Goal: Information Seeking & Learning: Learn about a topic

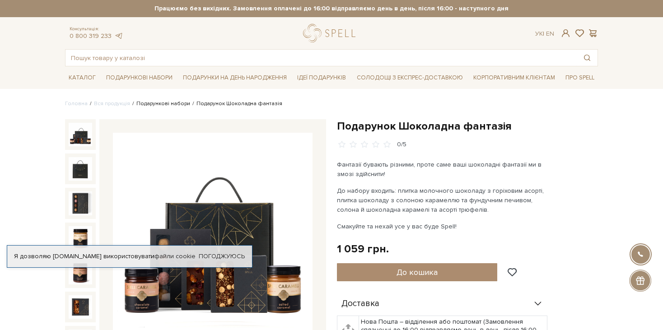
click at [175, 106] on link "Подарункові набори" at bounding box center [163, 103] width 54 height 7
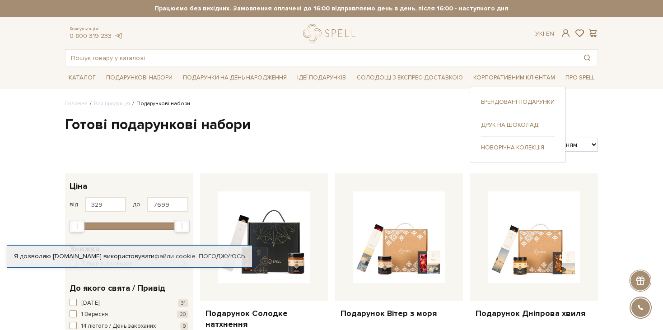
click at [513, 70] on li "Корпоративним клієнтам Брендовані подарунки" at bounding box center [514, 77] width 89 height 21
click at [511, 103] on link "Брендовані подарунки" at bounding box center [518, 102] width 74 height 8
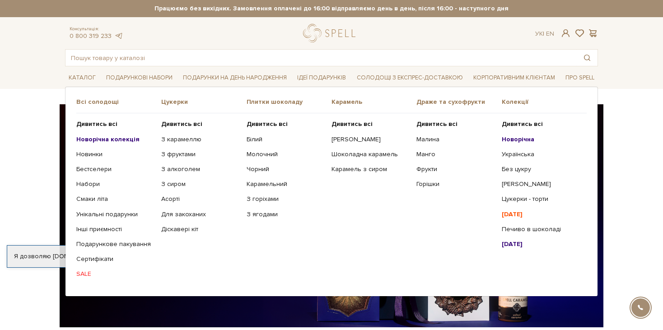
click at [108, 137] on b "Новорічна колекція" at bounding box center [107, 139] width 63 height 8
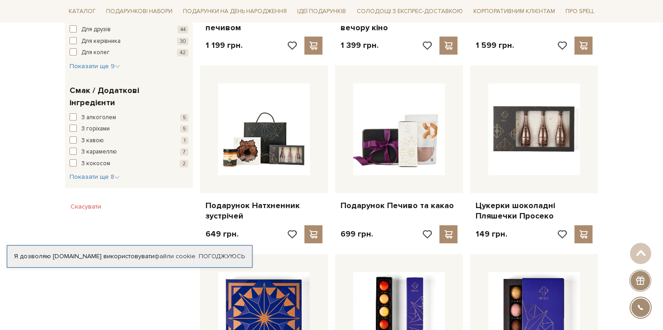
scroll to position [497, 0]
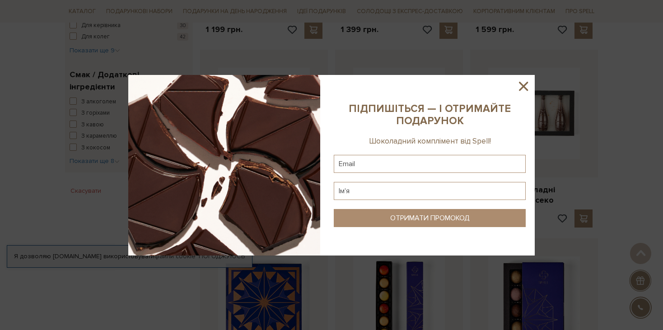
click at [523, 89] on icon at bounding box center [523, 86] width 15 height 15
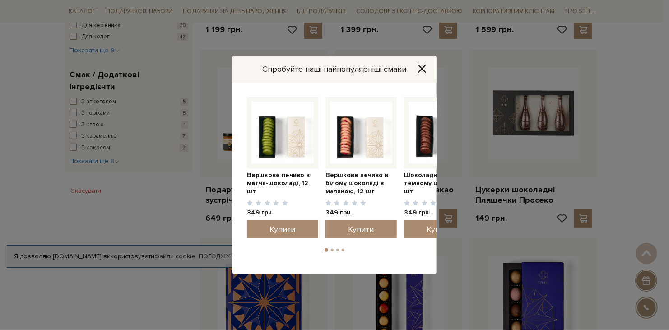
click at [426, 68] on icon "Close" at bounding box center [422, 68] width 9 height 9
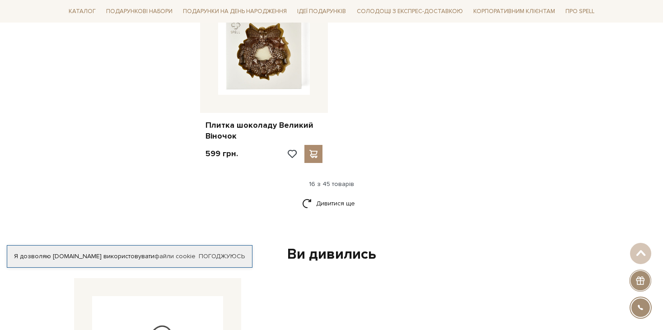
scroll to position [1129, 0]
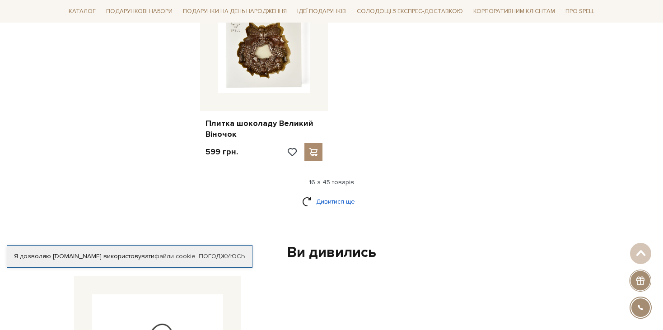
click at [305, 200] on link "Дивитися ще" at bounding box center [331, 202] width 59 height 16
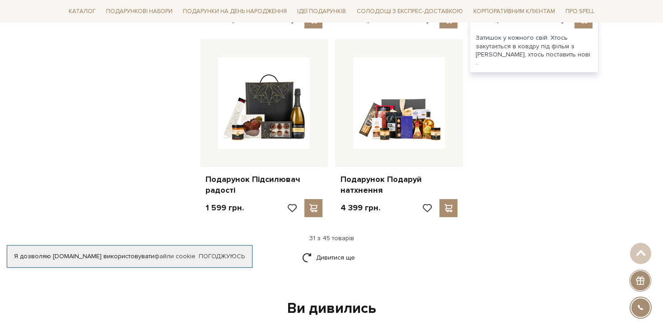
scroll to position [2032, 0]
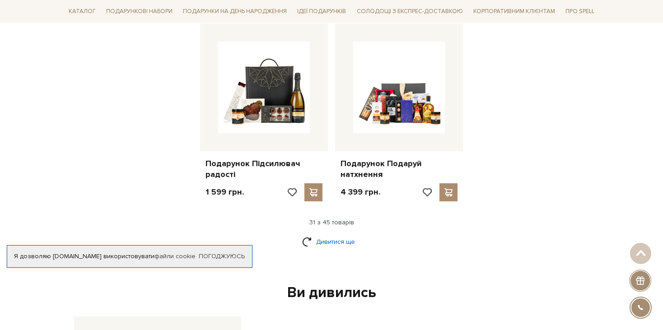
click at [312, 242] on link "Дивитися ще" at bounding box center [331, 242] width 59 height 16
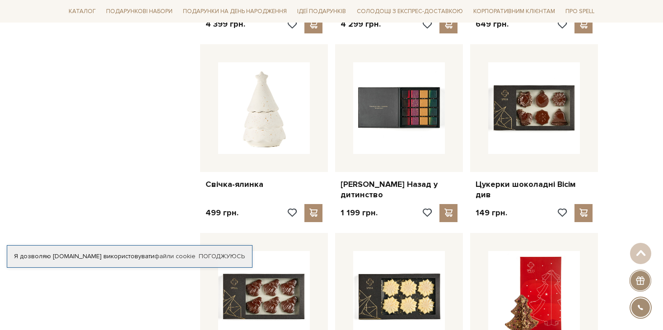
scroll to position [2529, 0]
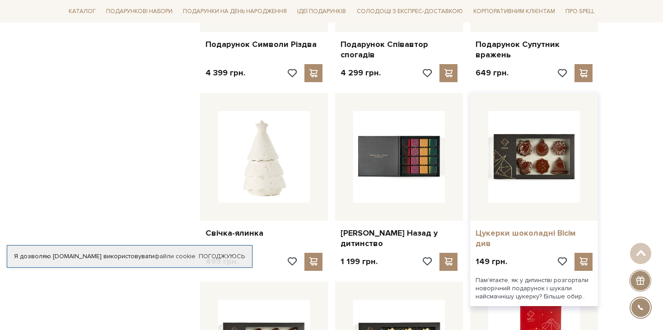
click at [514, 230] on link "Цукерки шоколадні Вісім див" at bounding box center [534, 238] width 117 height 21
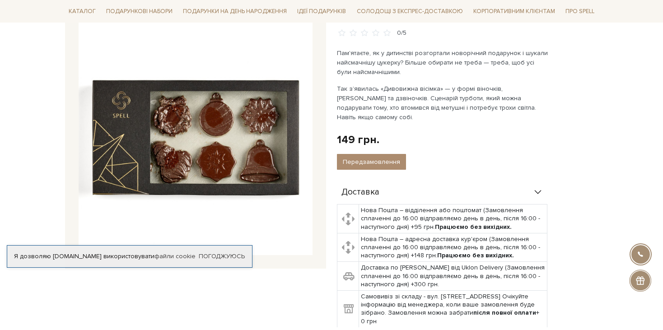
scroll to position [90, 0]
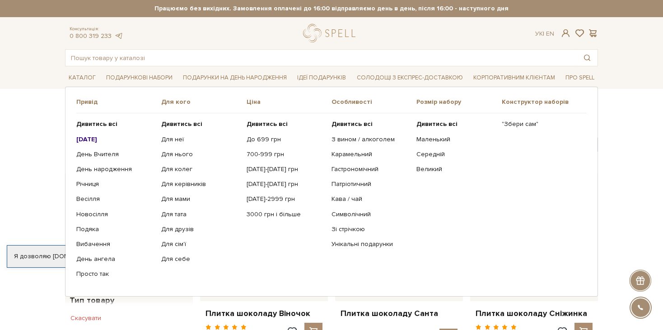
click at [95, 136] on b "[DATE]" at bounding box center [86, 139] width 21 height 8
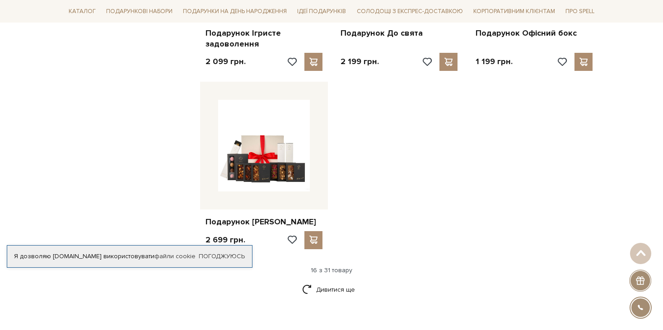
scroll to position [1039, 0]
